Goal: Task Accomplishment & Management: Manage account settings

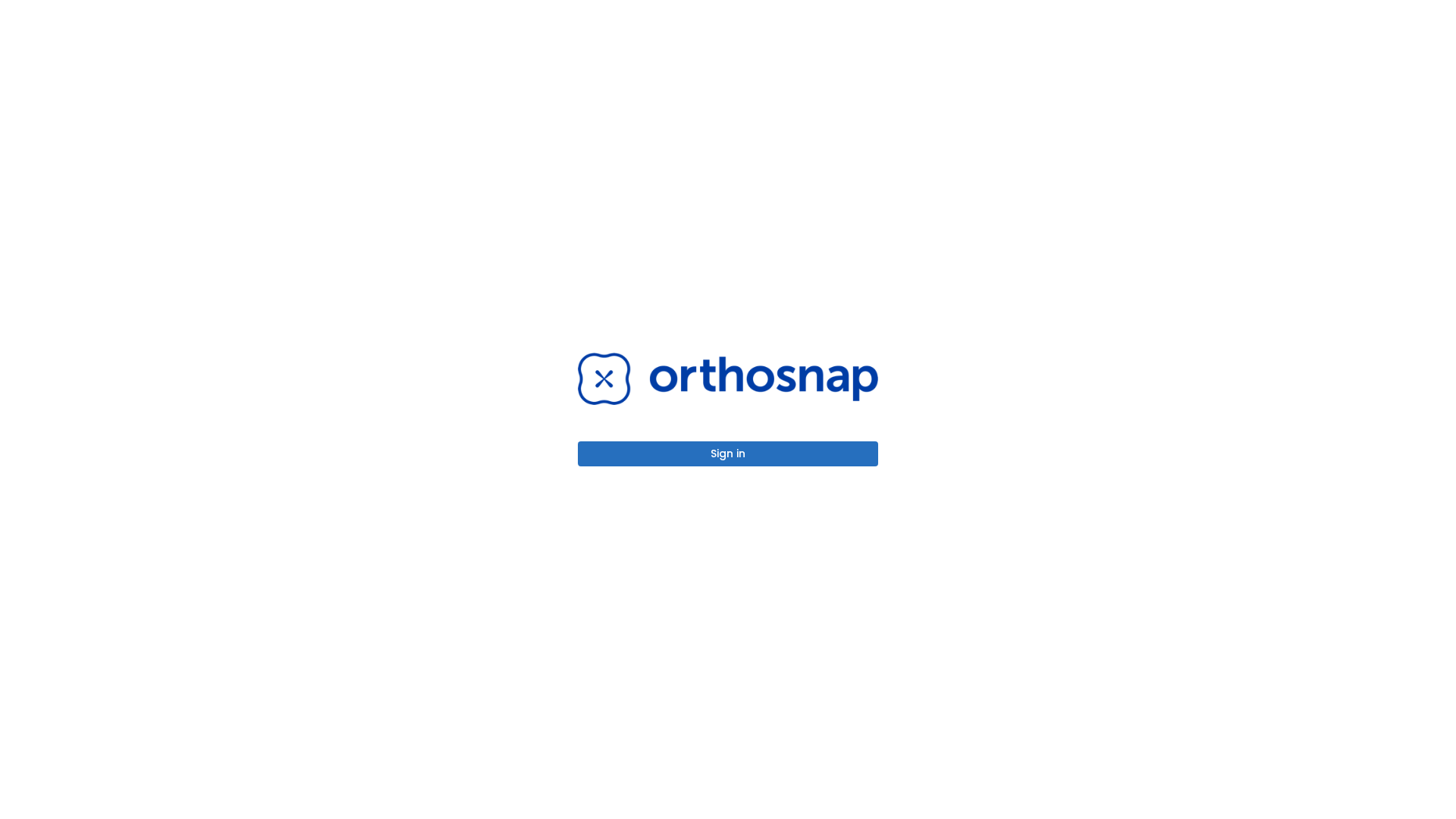
click at [728, 454] on button "Sign in" at bounding box center [727, 453] width 300 height 25
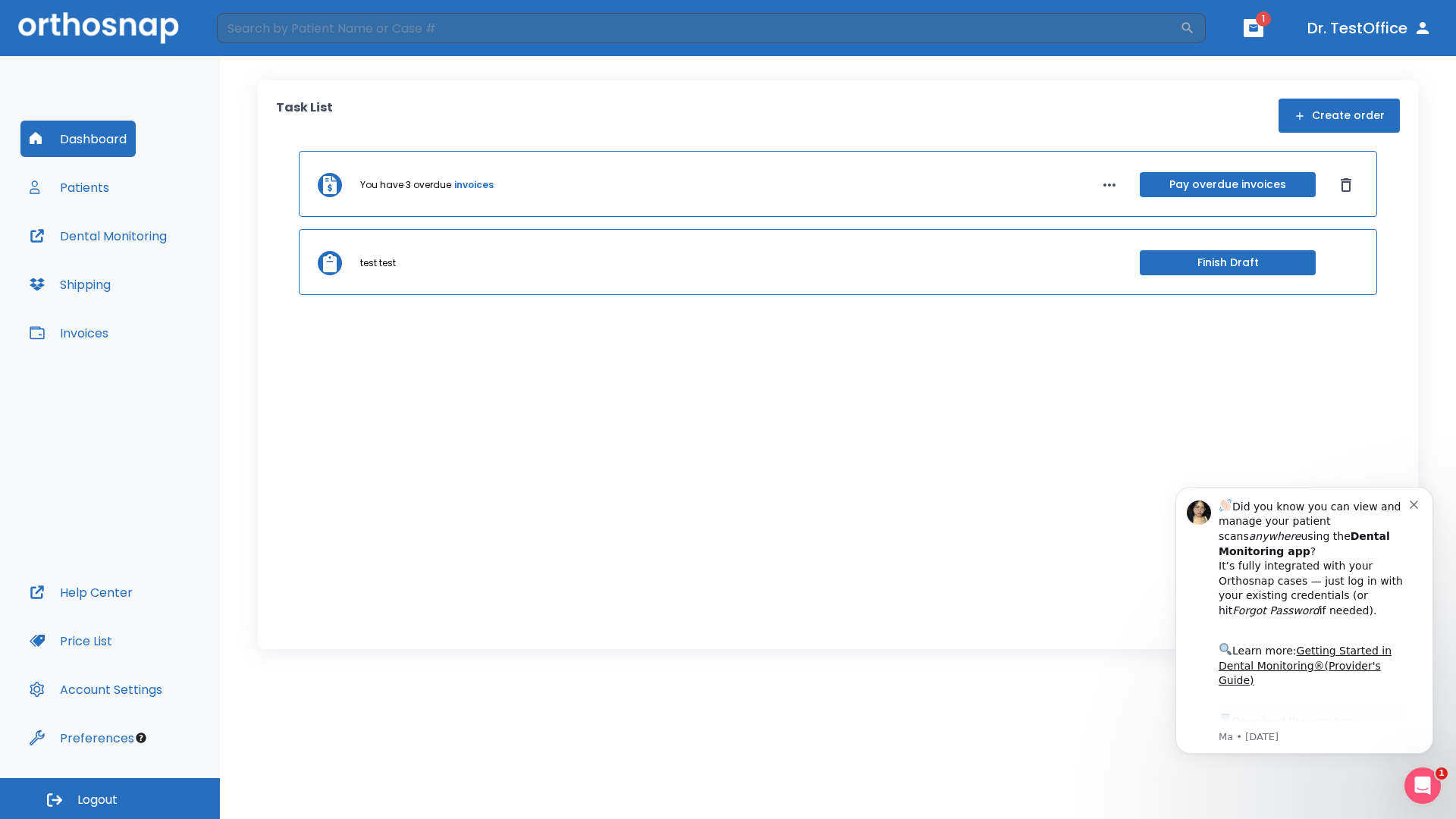
click at [110, 799] on span "Logout" at bounding box center [97, 800] width 40 height 16
